Goal: Information Seeking & Learning: Learn about a topic

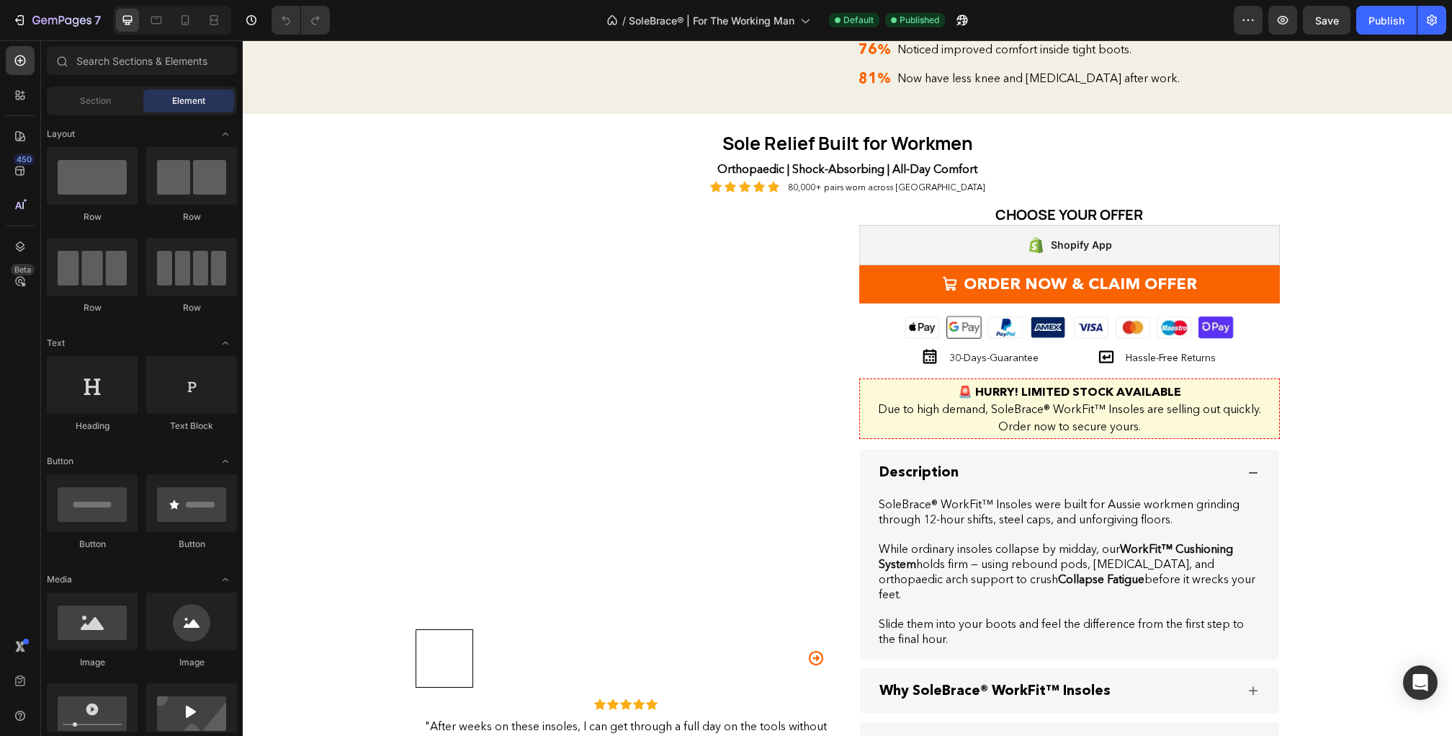
scroll to position [1828, 0]
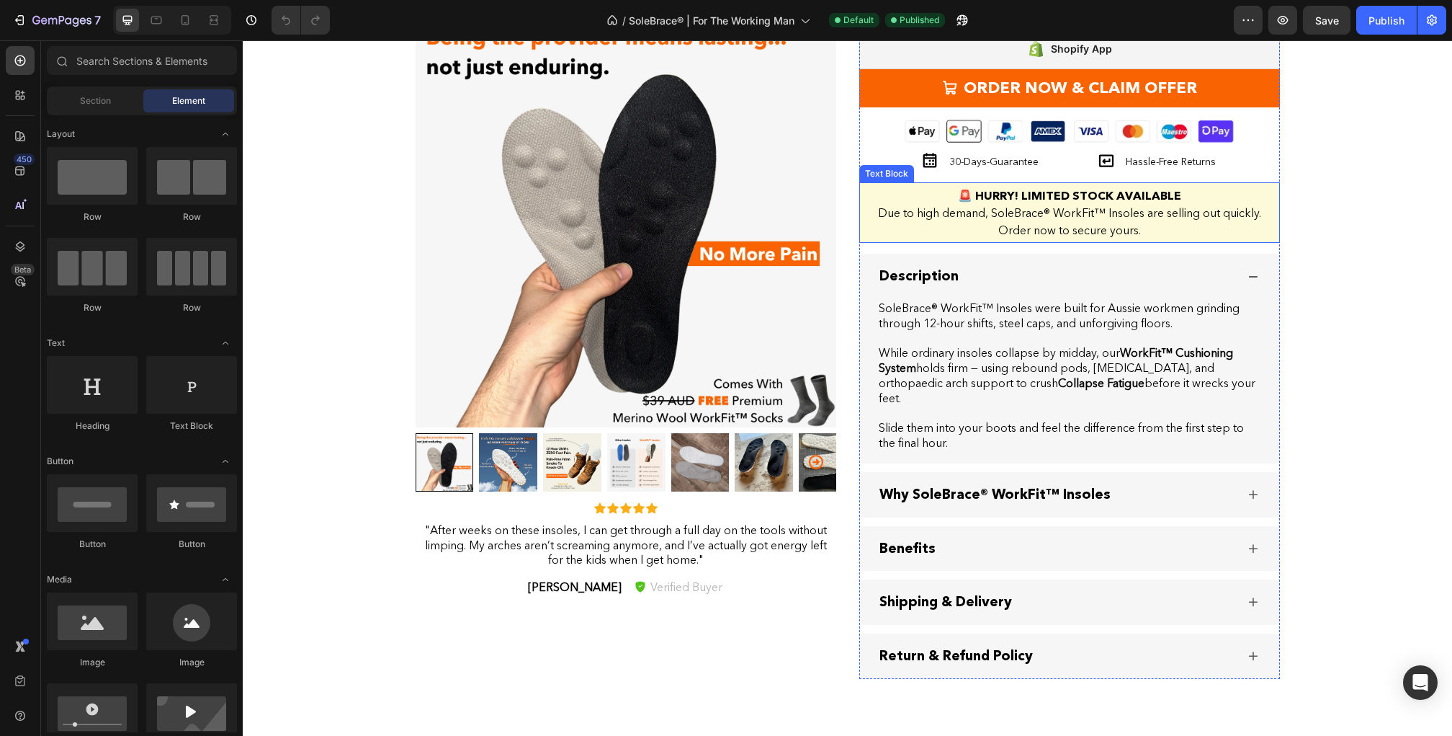
click at [1032, 202] on strong "🚨 HURRY! LIMITED STOCK AVAILABLE" at bounding box center [1069, 195] width 223 height 14
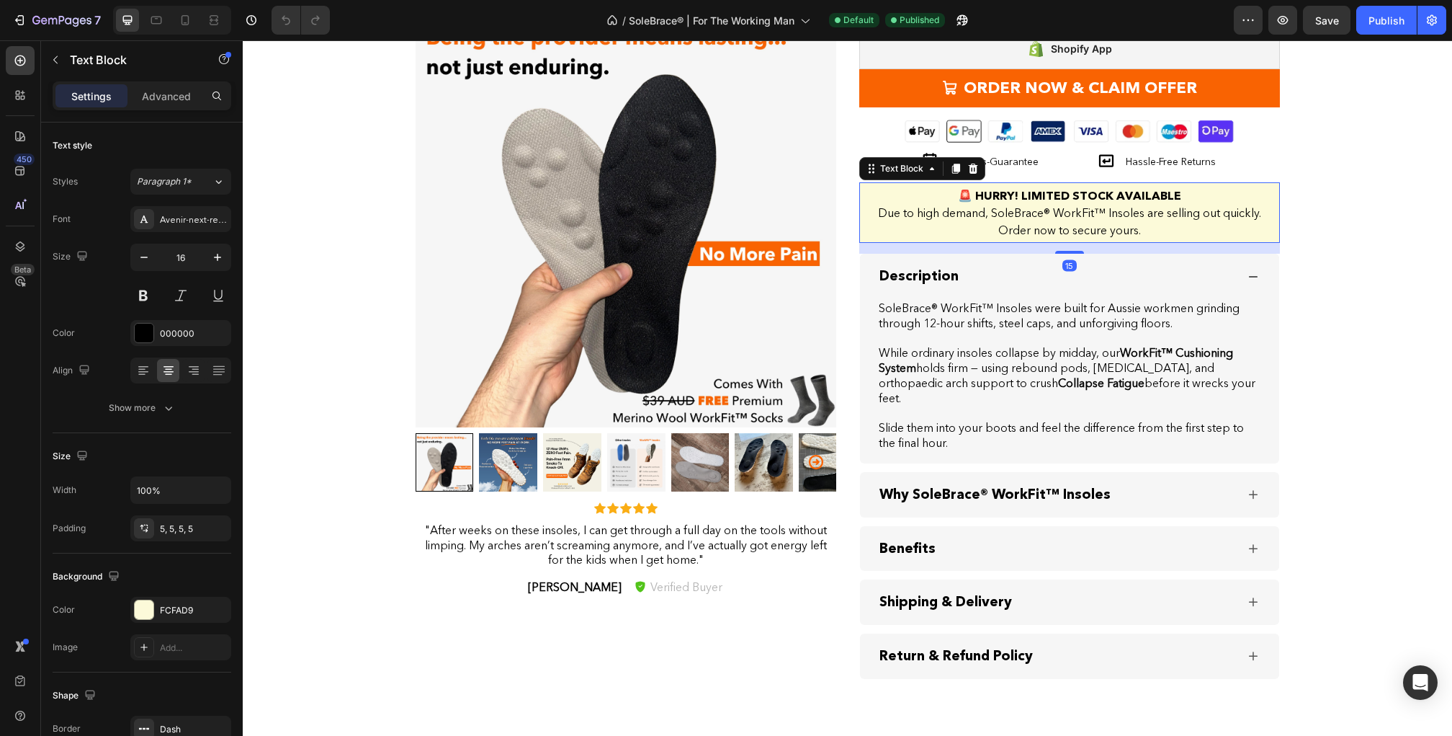
click at [1032, 202] on strong "🚨 HURRY! LIMITED STOCK AVAILABLE" at bounding box center [1069, 195] width 223 height 14
click at [1029, 238] on p "🚨 HURRY! LIMITED STOCK AVAILABLE Due to high demand, SoleBrace® WorkFit™ Insole…" at bounding box center [1070, 213] width 412 height 52
click at [1048, 202] on strong "🚨 HURRY! LIMITED STOCK AVAILABLE" at bounding box center [1069, 195] width 223 height 14
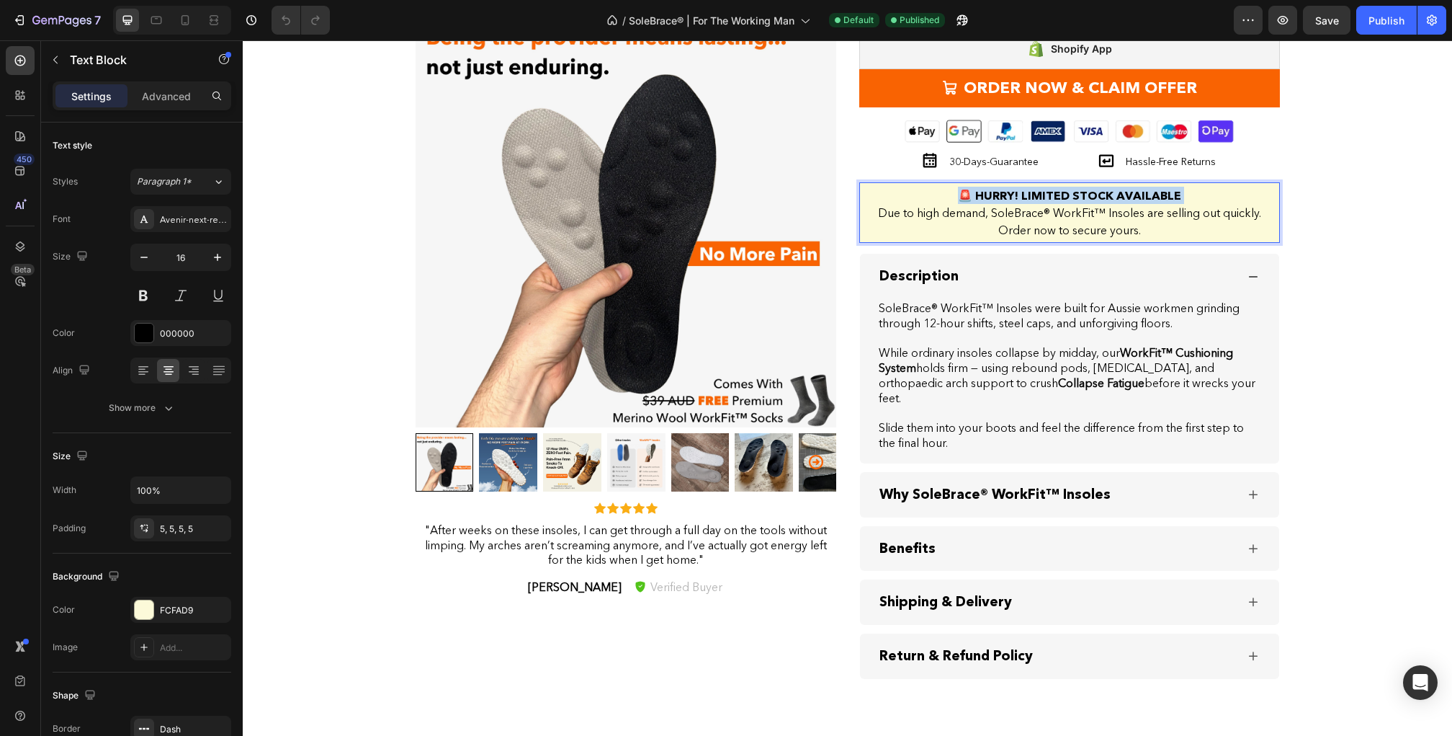
click at [1048, 202] on strong "🚨 HURRY! LIMITED STOCK AVAILABLE" at bounding box center [1069, 195] width 223 height 14
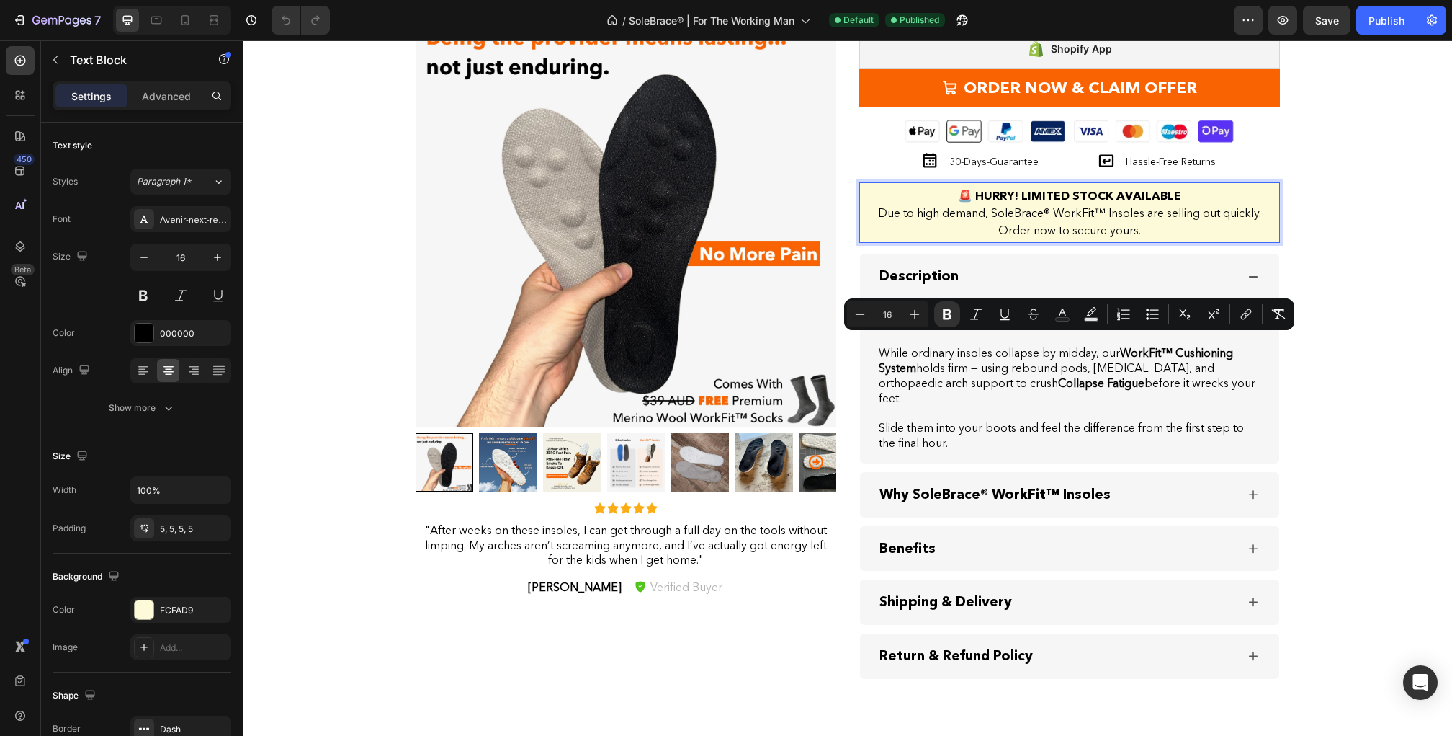
click at [1050, 238] on p "🚨 HURRY! LIMITED STOCK AVAILABLE Due to high demand, SoleBrace® WorkFit™ Insole…" at bounding box center [1070, 213] width 412 height 52
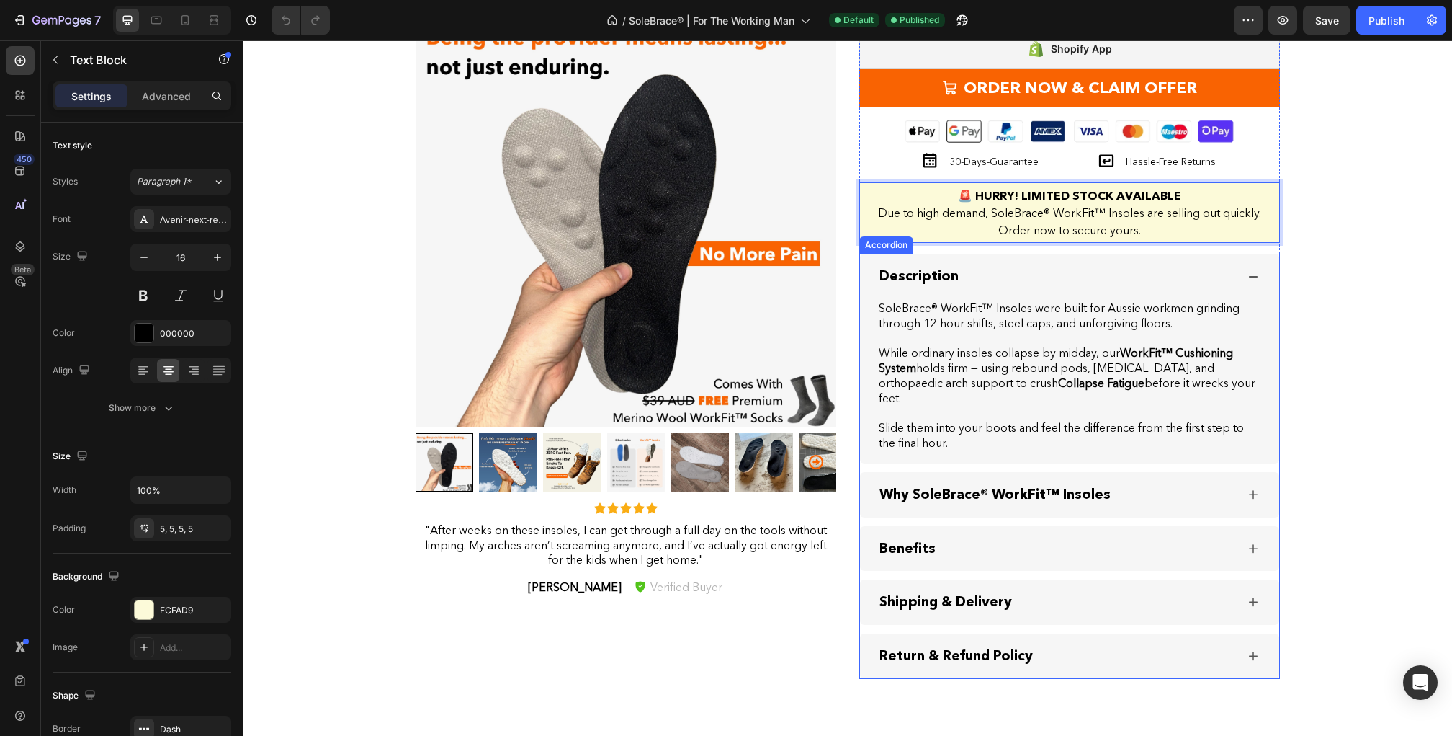
click at [935, 284] on strong "Description" at bounding box center [919, 275] width 79 height 17
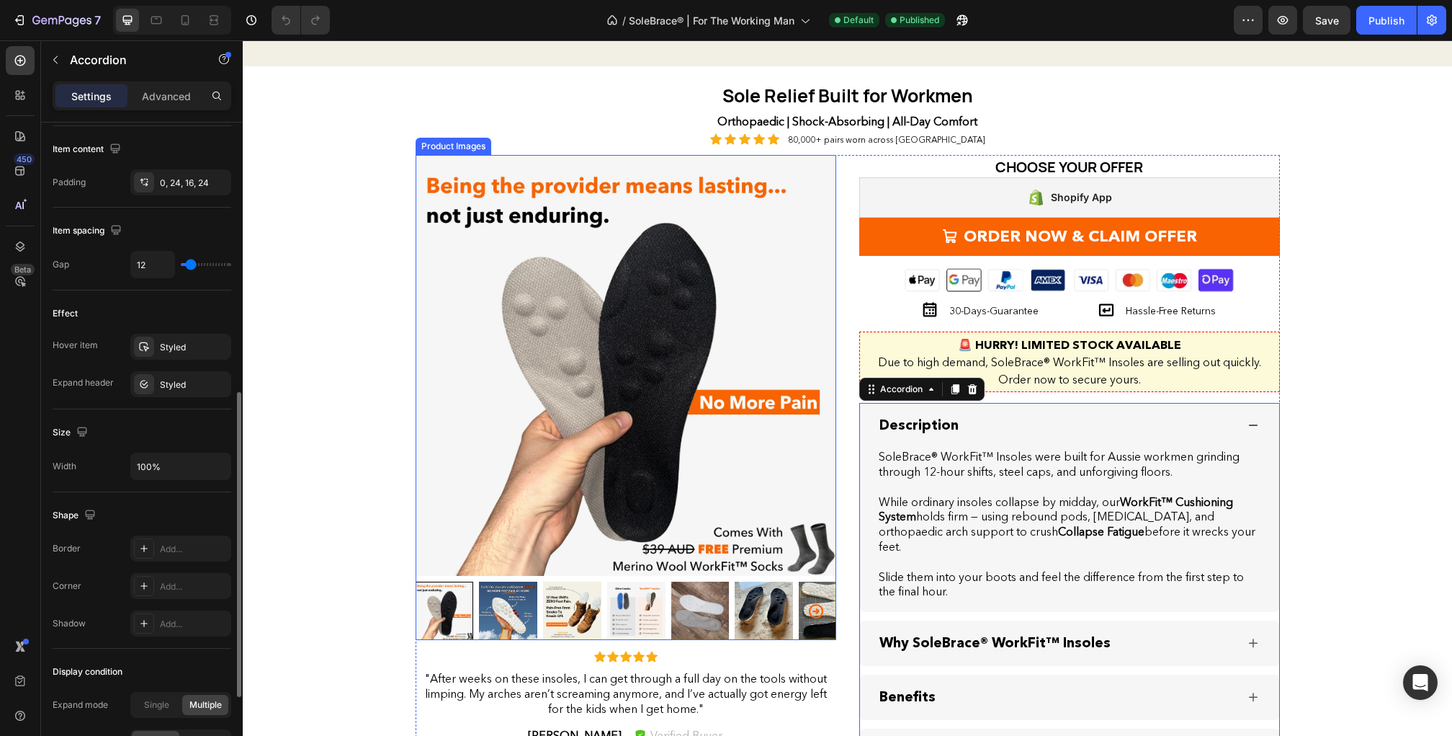
scroll to position [2042, 0]
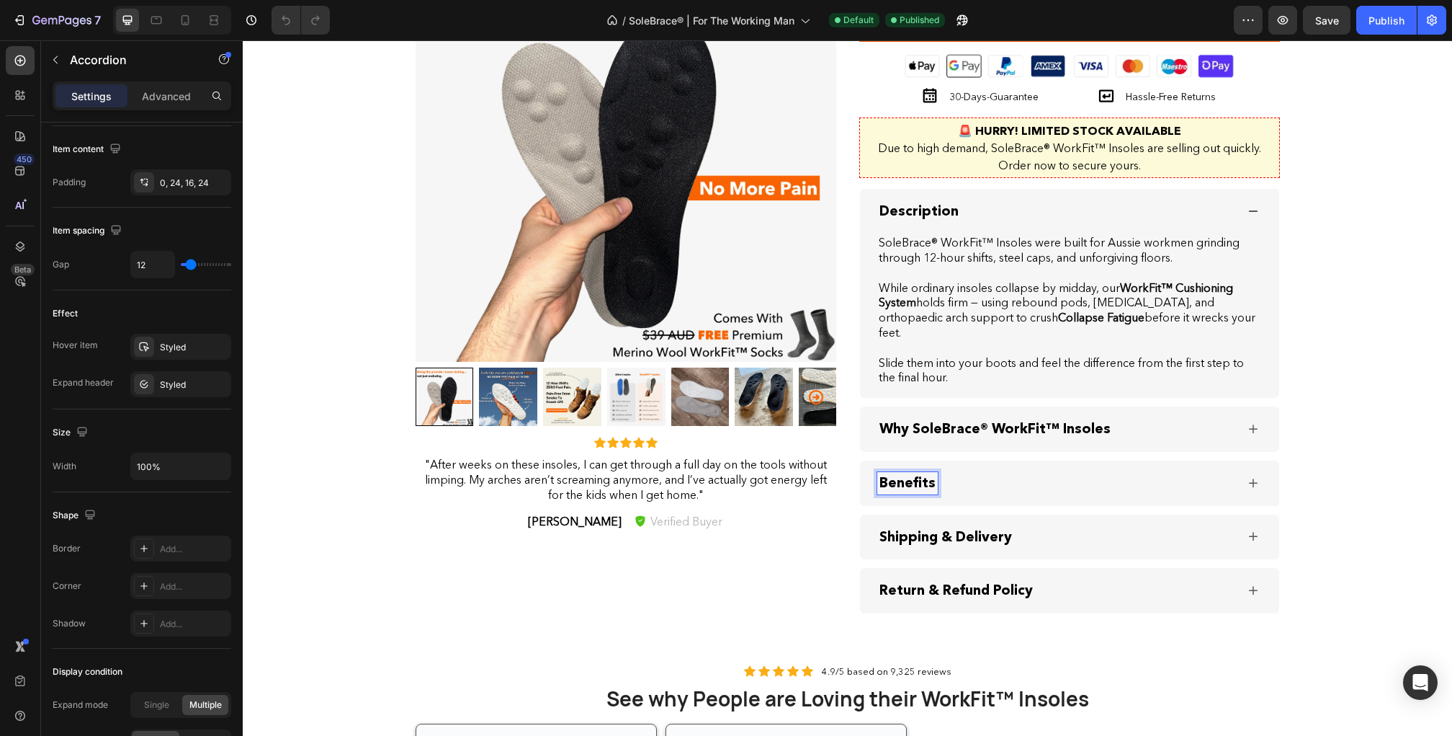
click at [920, 481] on strong "Benefits" at bounding box center [908, 482] width 56 height 17
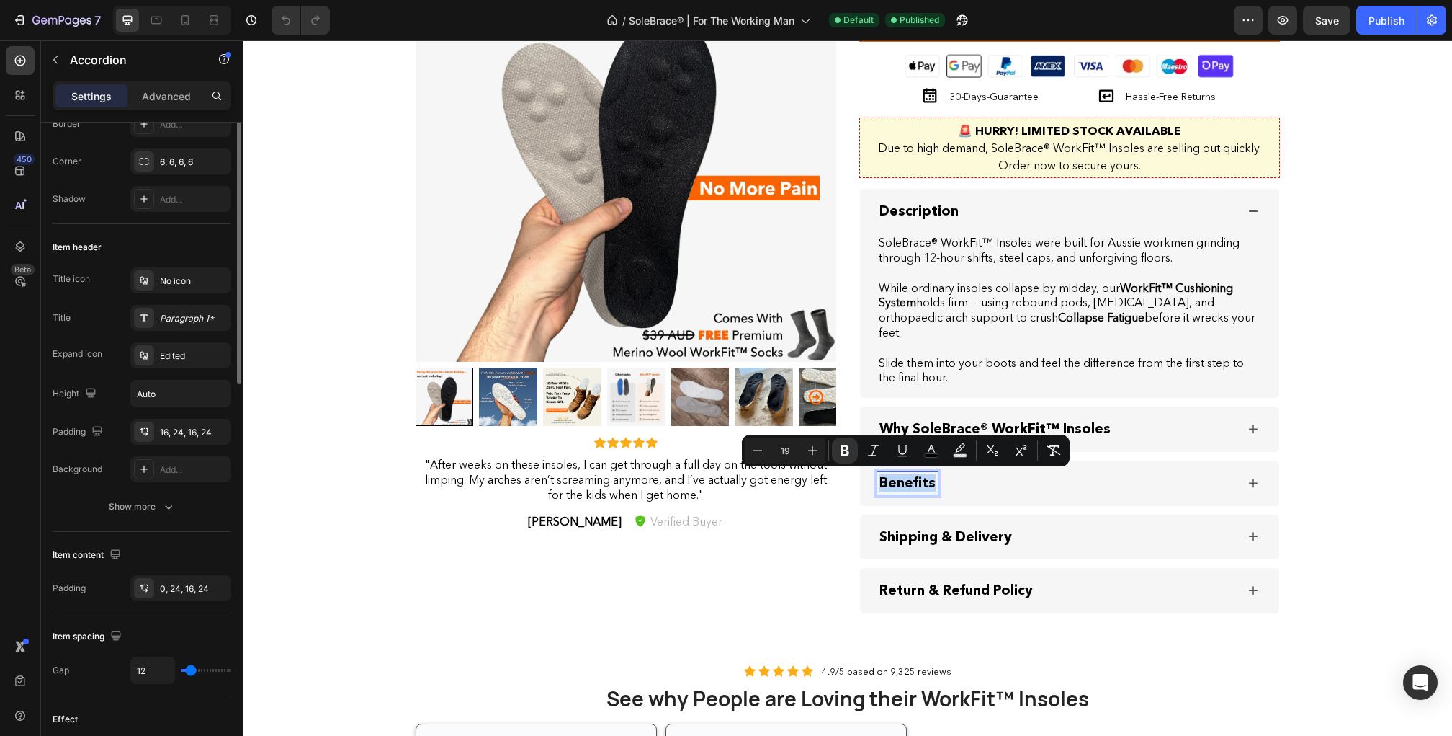
scroll to position [275, 0]
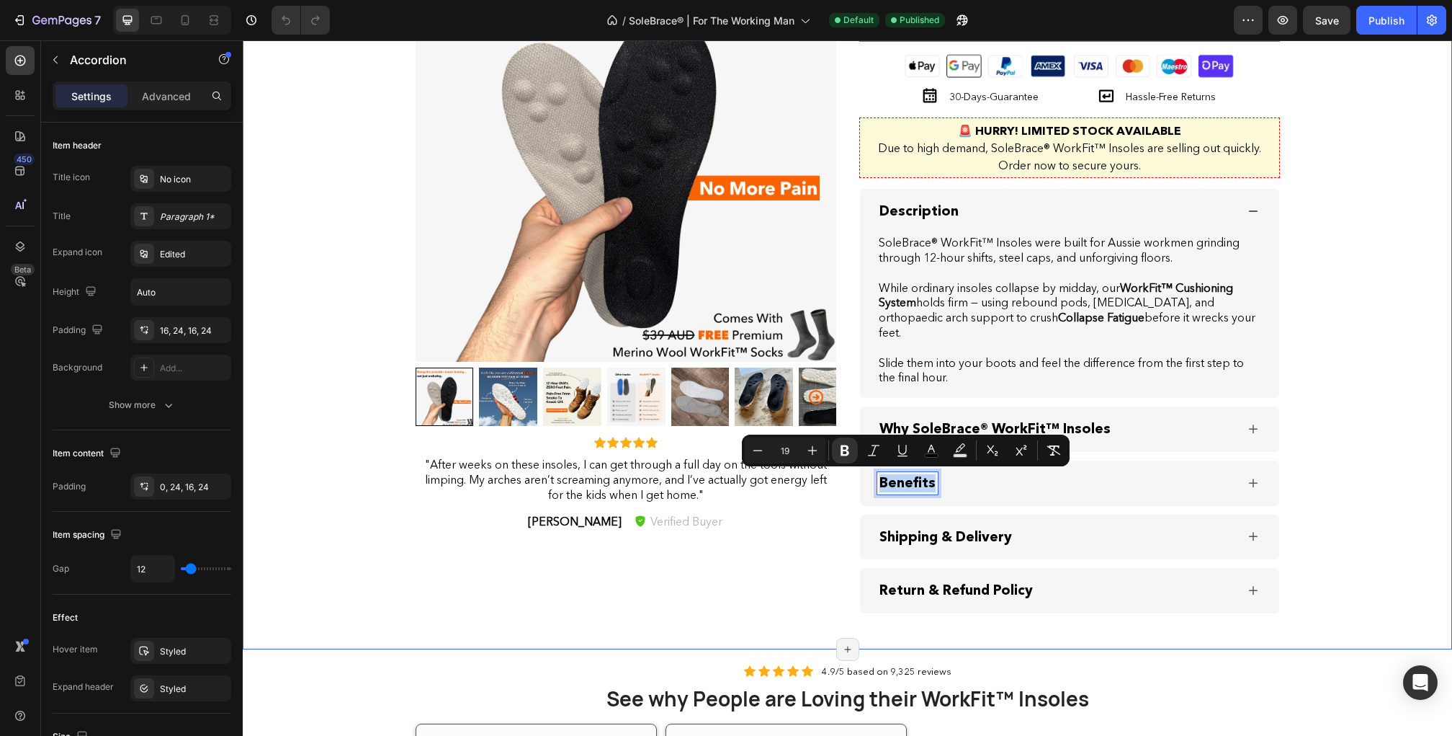
click at [352, 579] on div "Sole Relief Built for Workmen Heading Row Orthopaedic | Shock-Absorbing | All-D…" at bounding box center [847, 240] width 1181 height 746
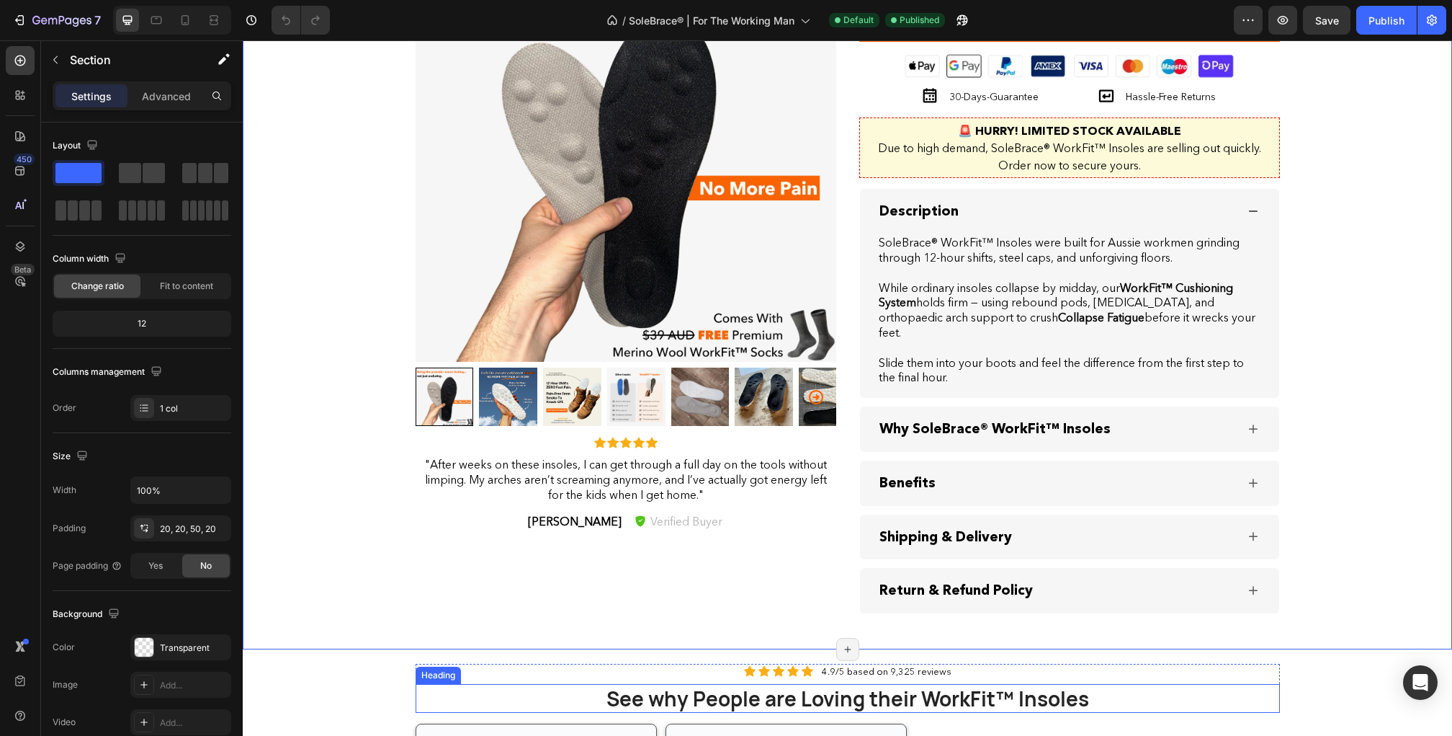
click at [723, 700] on span "See why People are Loving their WorkFit™ Insoles" at bounding box center [848, 697] width 483 height 27
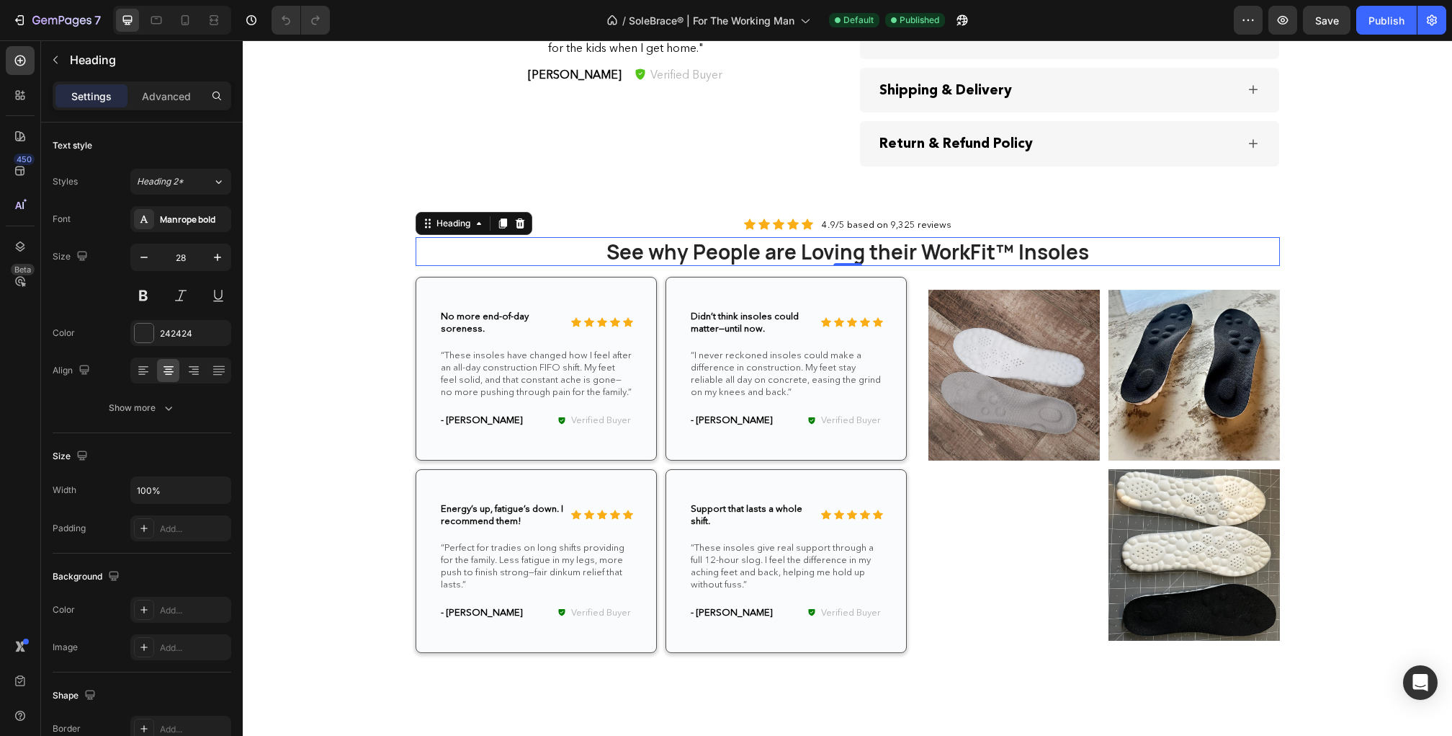
scroll to position [2586, 0]
